Goal: Information Seeking & Learning: Check status

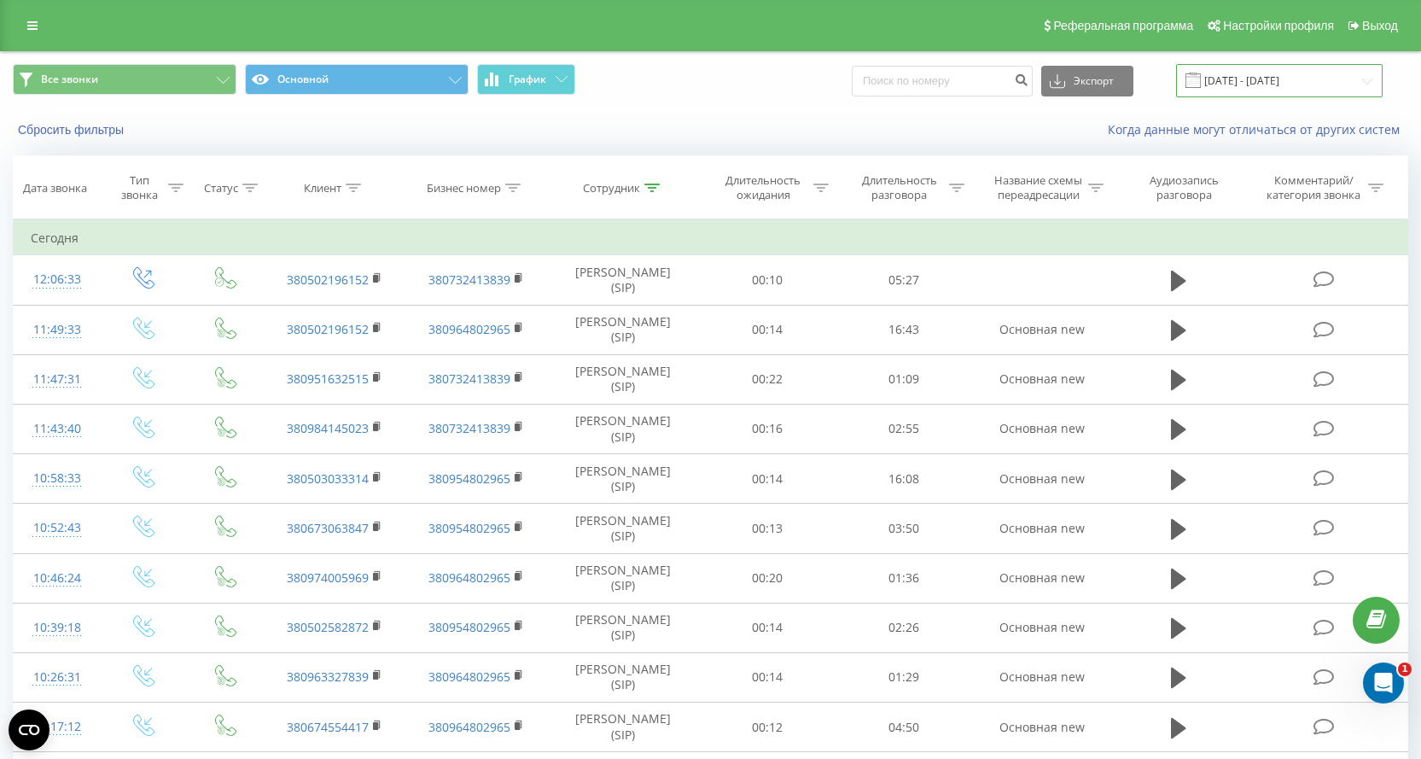
click at [1264, 91] on input "[DATE] - [DATE]" at bounding box center [1279, 80] width 207 height 33
click at [651, 193] on div at bounding box center [651, 188] width 15 height 15
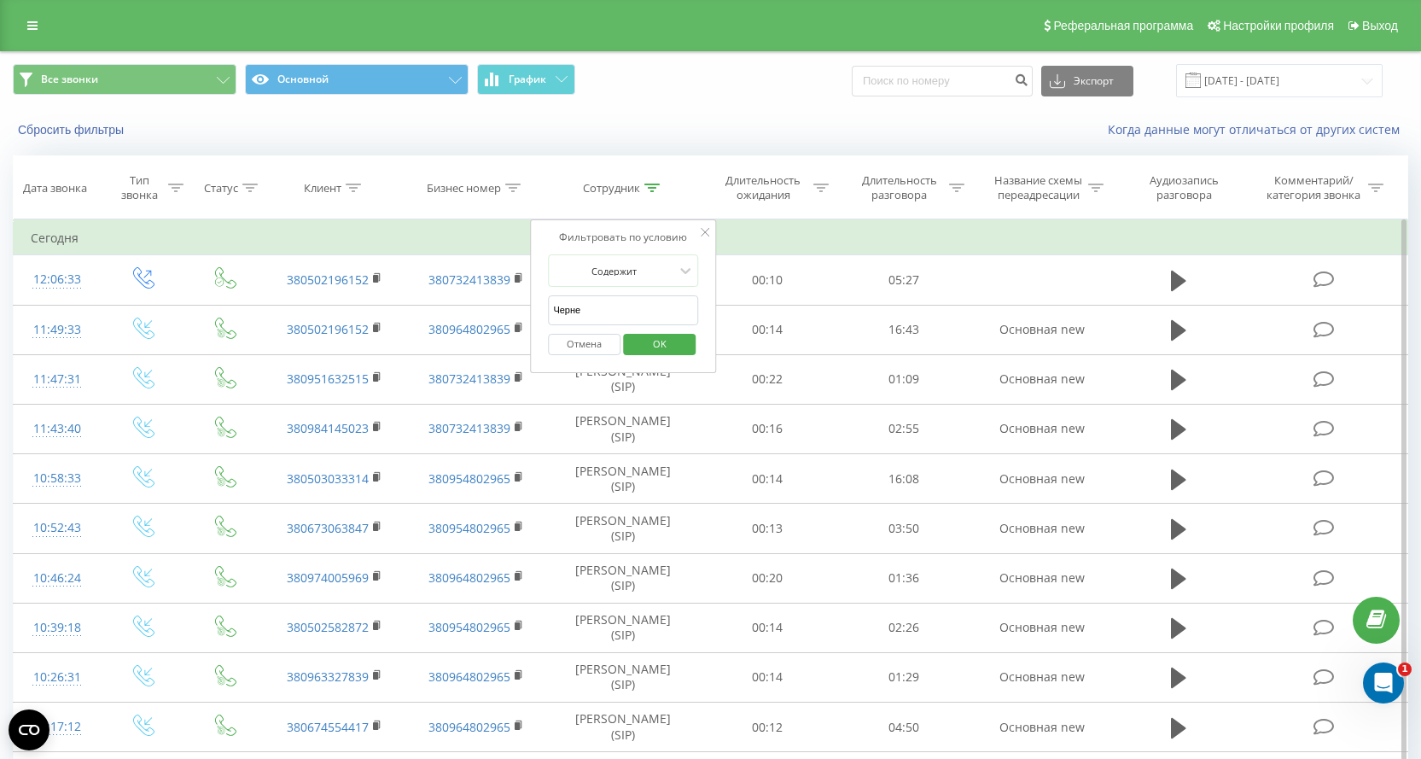
click at [569, 344] on button "Отмена" at bounding box center [584, 344] width 73 height 21
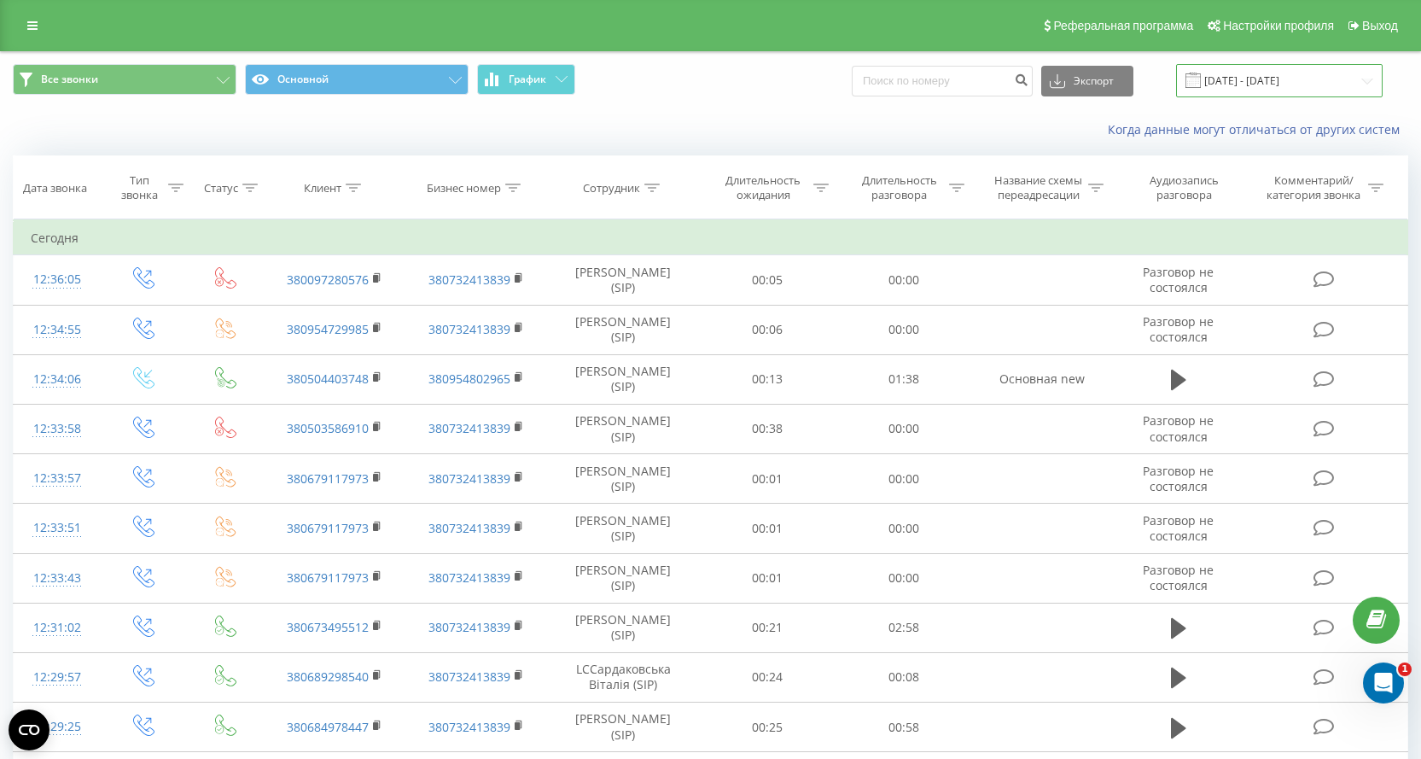
click at [1250, 84] on input "[DATE] - [DATE]" at bounding box center [1279, 80] width 207 height 33
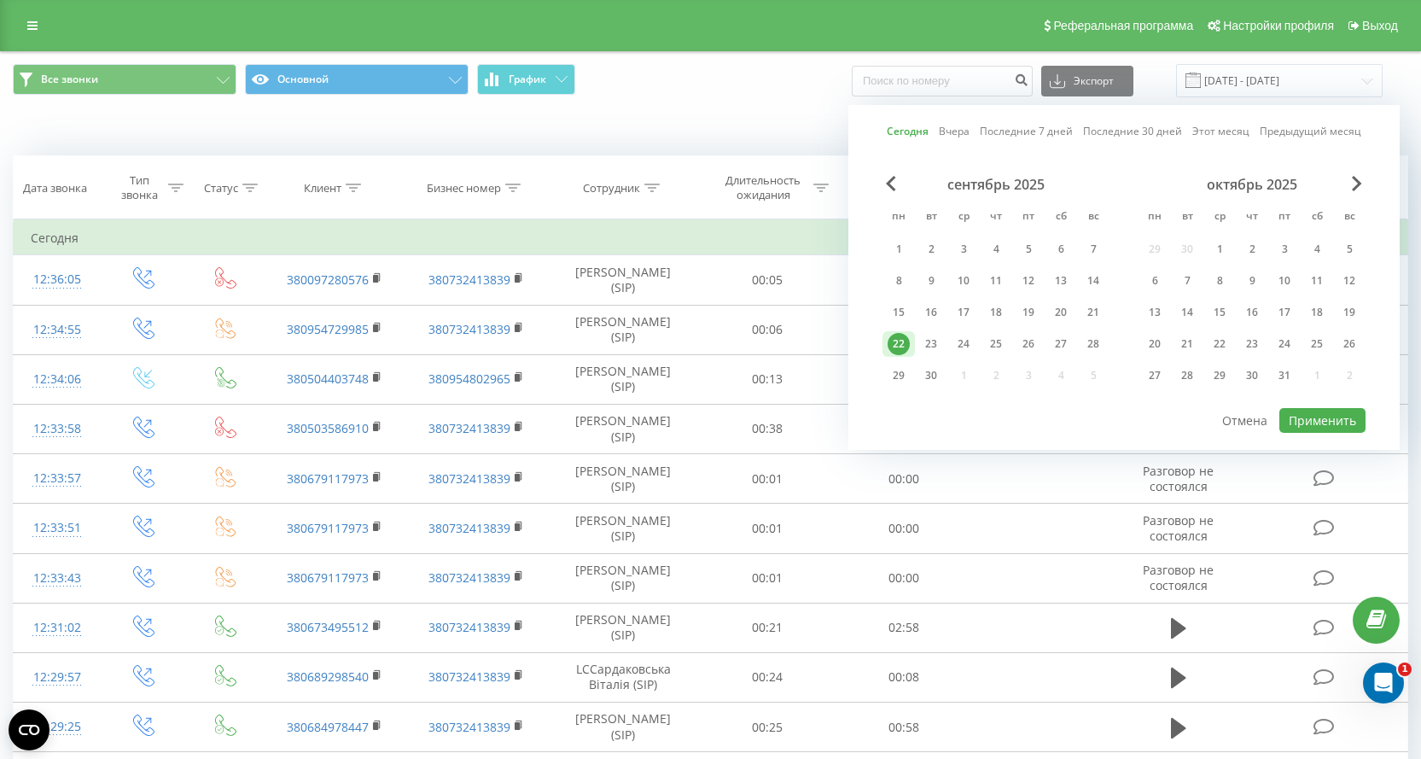
click at [890, 191] on div "сентябрь 2025" at bounding box center [996, 184] width 227 height 17
click at [891, 184] on span "Previous Month" at bounding box center [891, 183] width 10 height 15
click at [910, 340] on div "18" at bounding box center [899, 344] width 32 height 26
click at [1319, 426] on button "Применить" at bounding box center [1322, 420] width 86 height 25
type input "18.08.2025 - 18.08.2025"
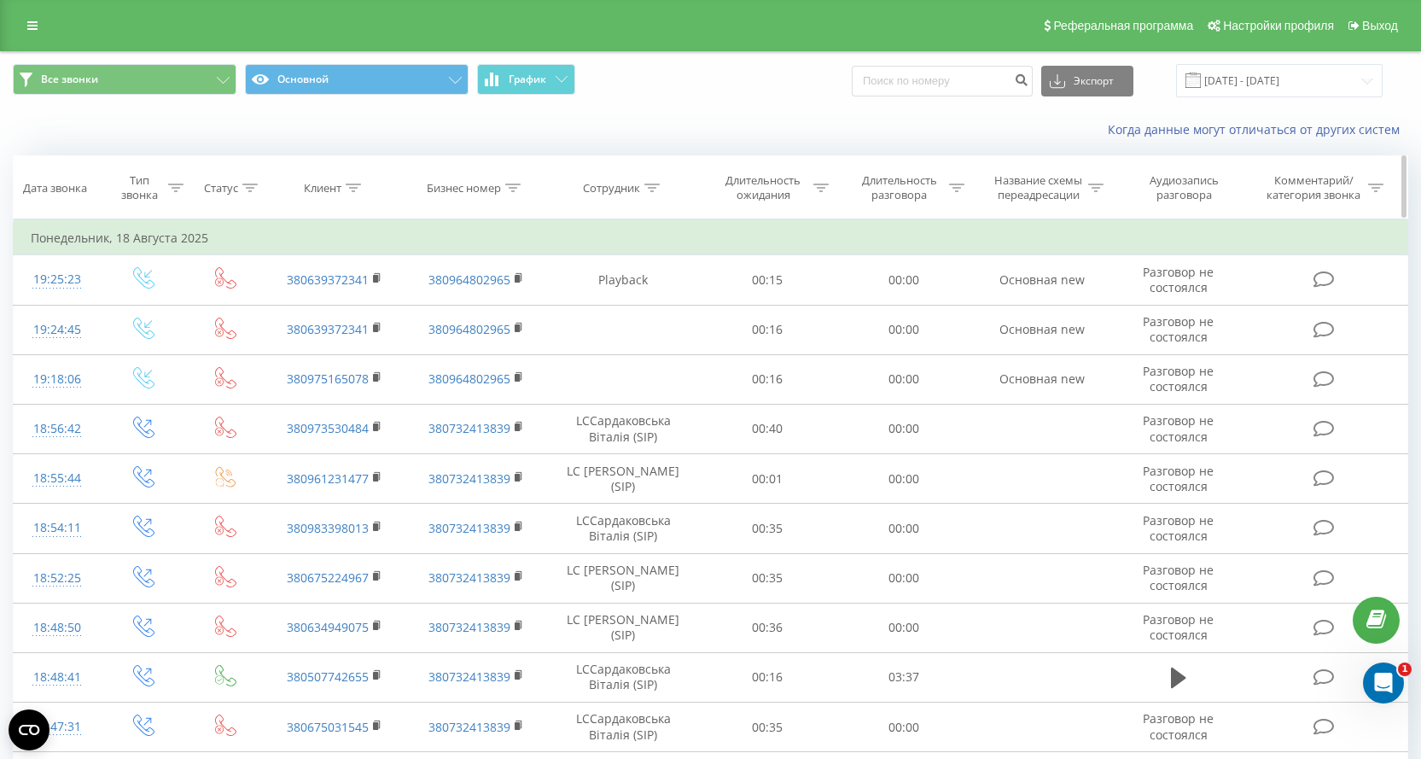
click at [360, 188] on icon at bounding box center [353, 188] width 15 height 9
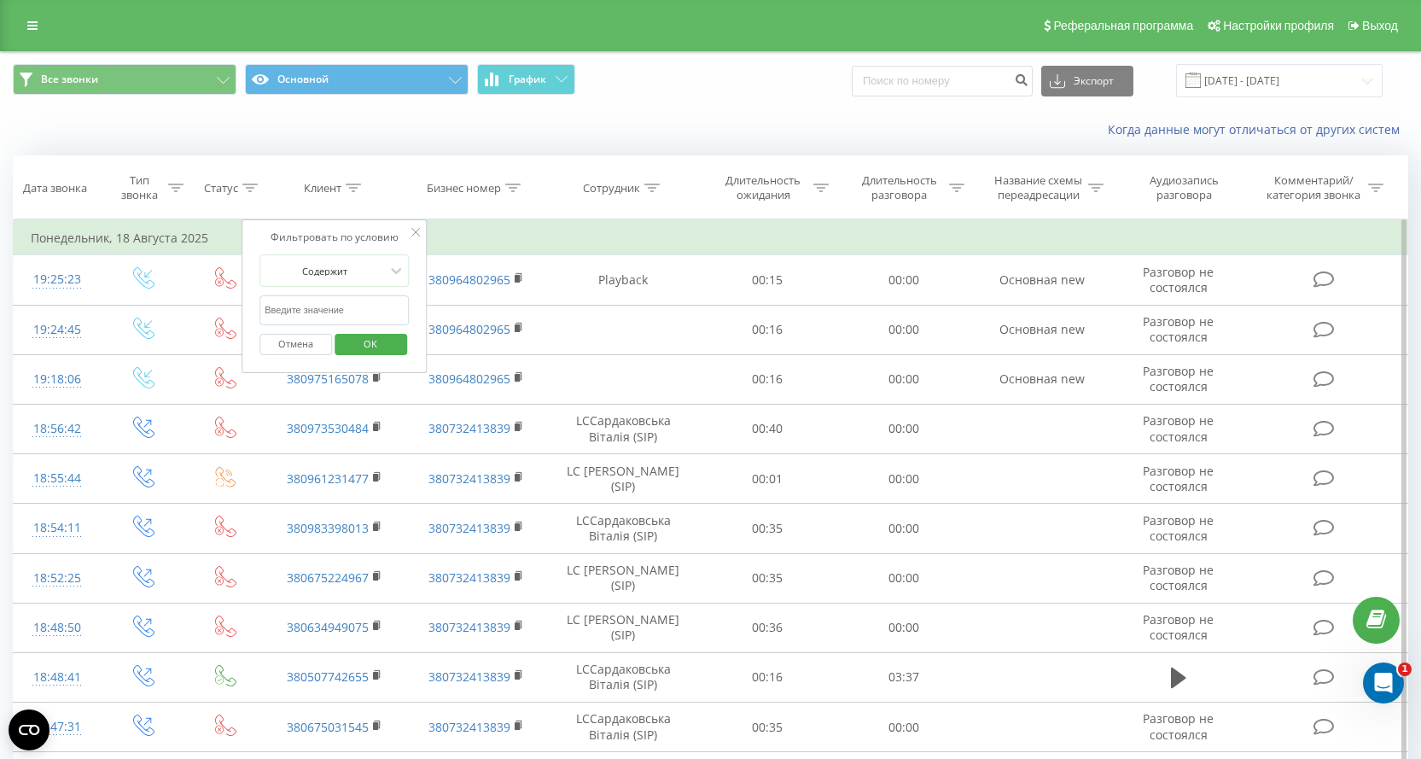
click at [291, 314] on input "text" at bounding box center [334, 310] width 150 height 30
paste input "380504403748"
type input "380504403748"
click at [347, 345] on button "OK" at bounding box center [371, 344] width 73 height 21
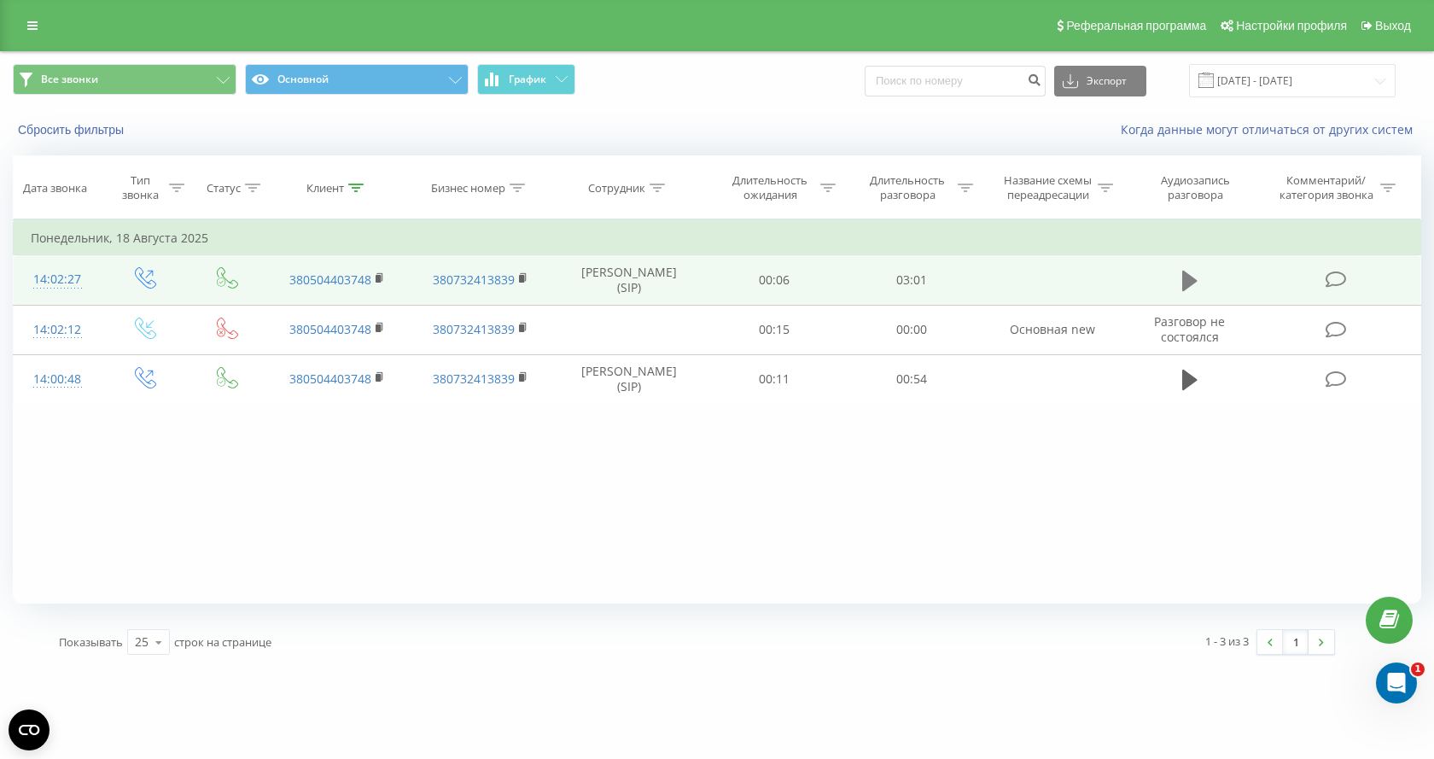
click at [1184, 280] on icon at bounding box center [1189, 281] width 15 height 20
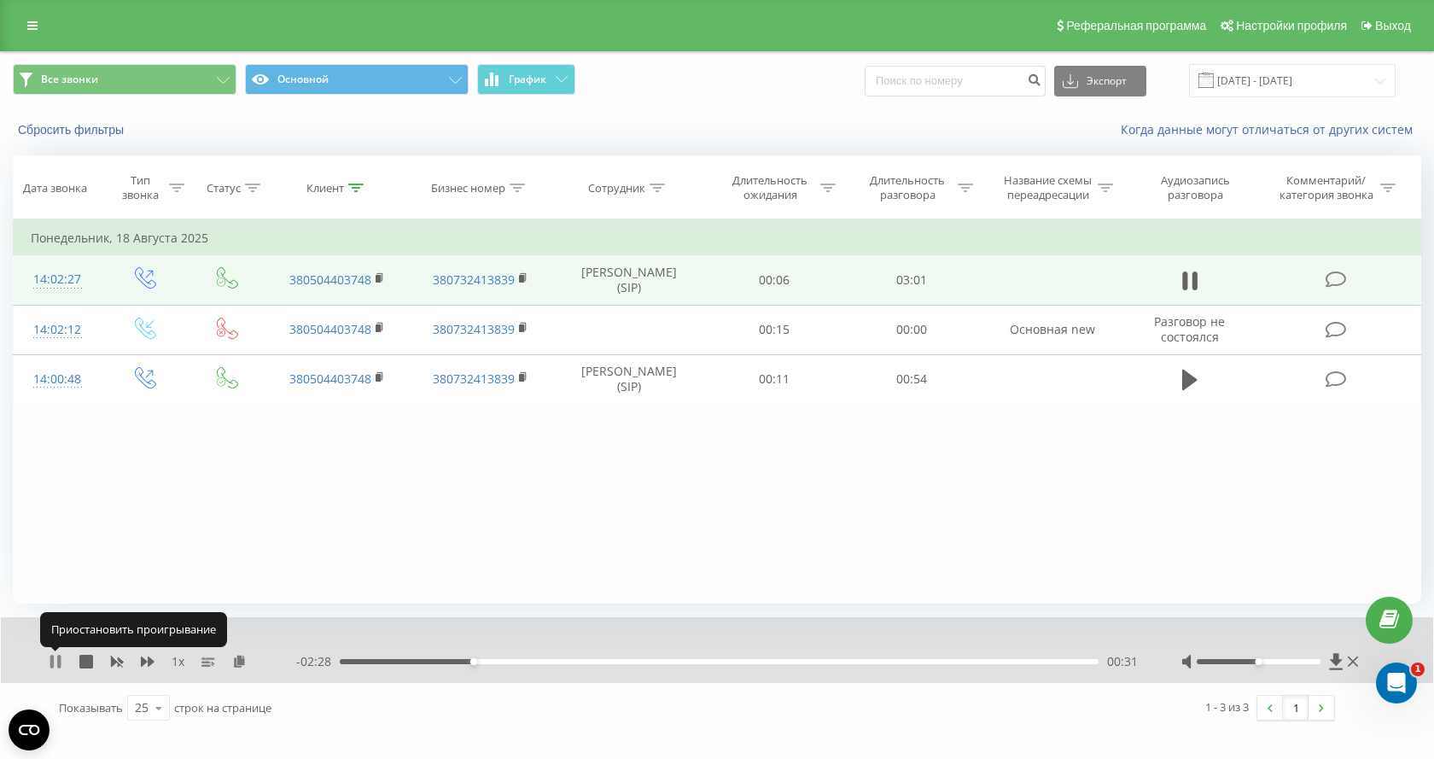
click at [52, 661] on icon at bounding box center [51, 662] width 3 height 14
click at [51, 662] on icon at bounding box center [55, 662] width 10 height 14
click at [53, 661] on icon at bounding box center [51, 662] width 3 height 14
click at [50, 653] on div "1 x" at bounding box center [173, 661] width 248 height 17
click at [48, 663] on div "1 x - 03:00 00:00 00:00" at bounding box center [717, 650] width 1432 height 66
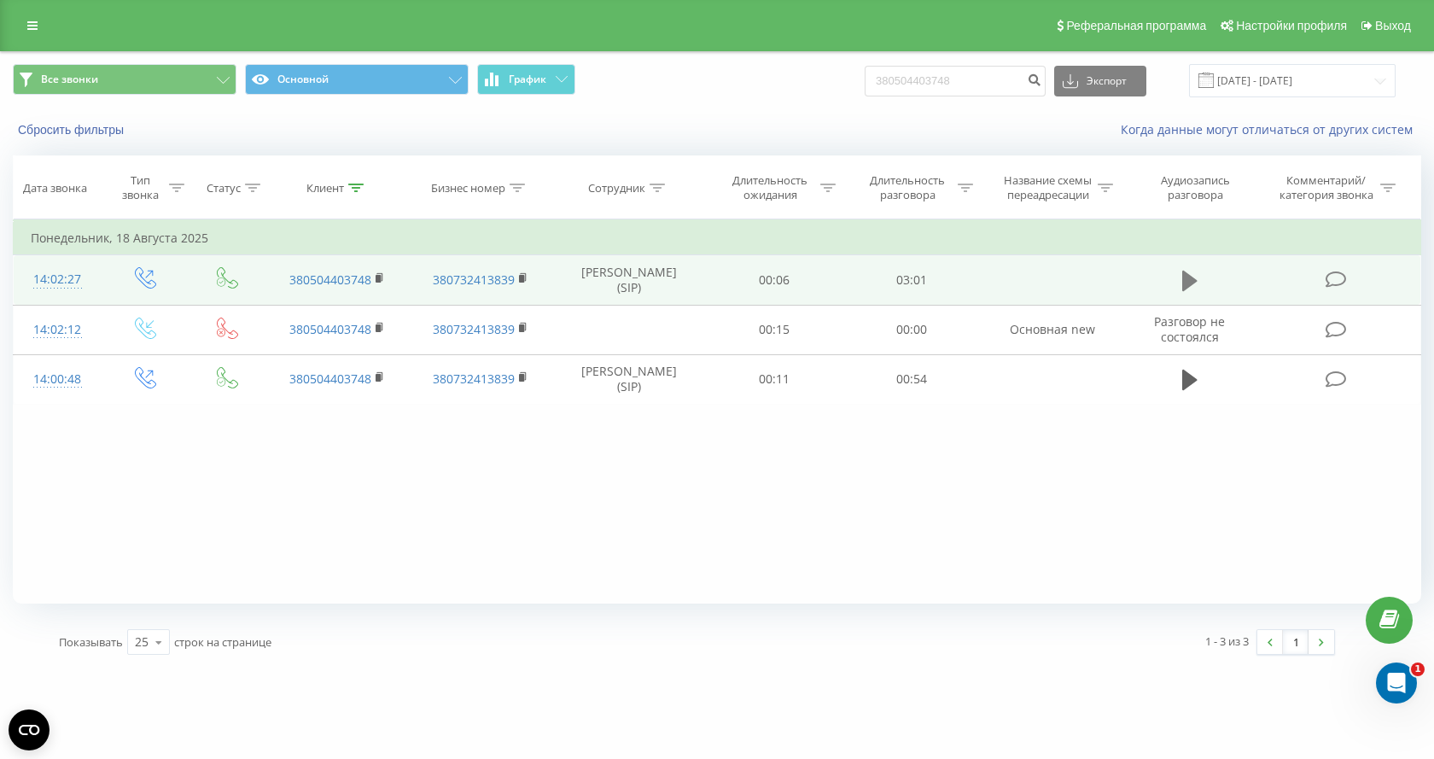
click at [1186, 283] on icon at bounding box center [1189, 281] width 15 height 20
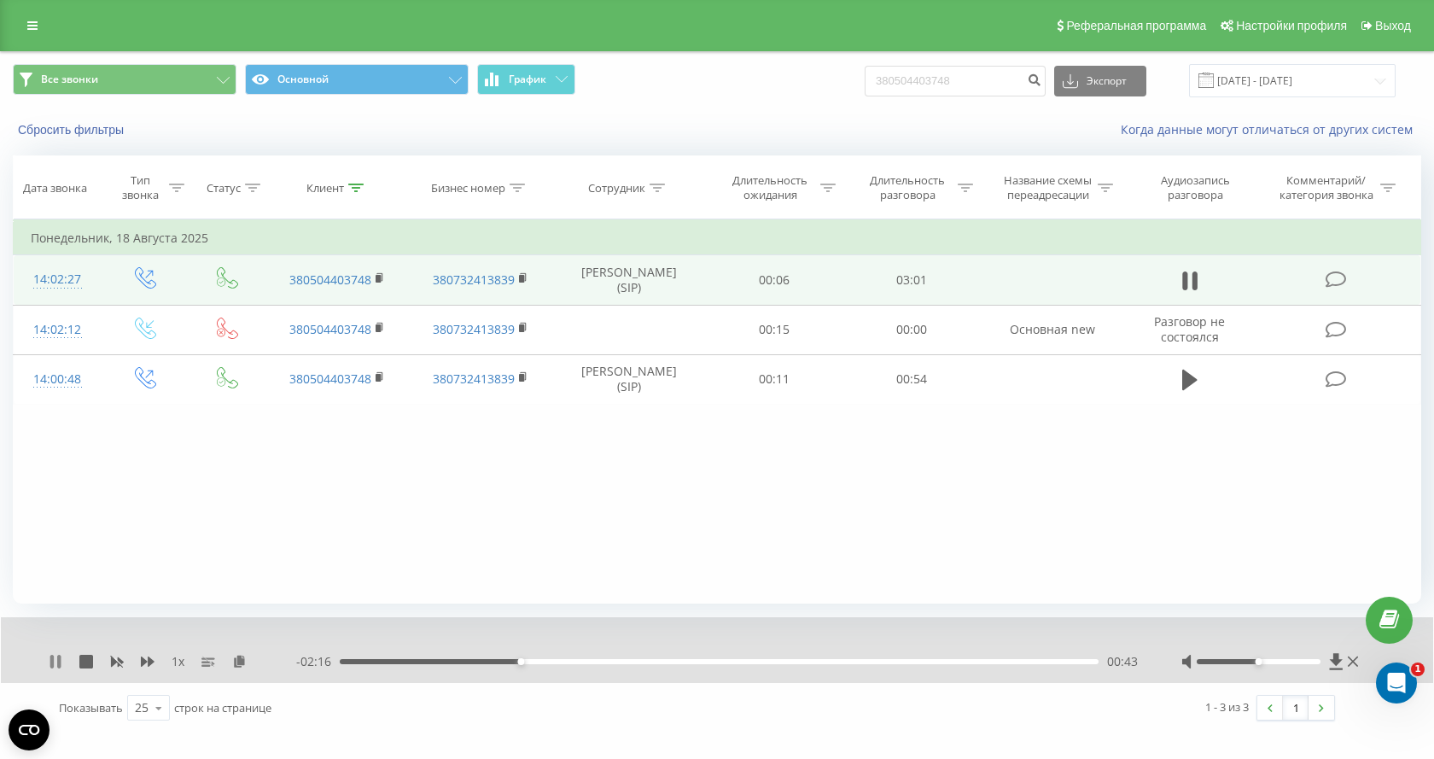
click at [58, 660] on icon at bounding box center [56, 662] width 14 height 14
